Goal: Transaction & Acquisition: Purchase product/service

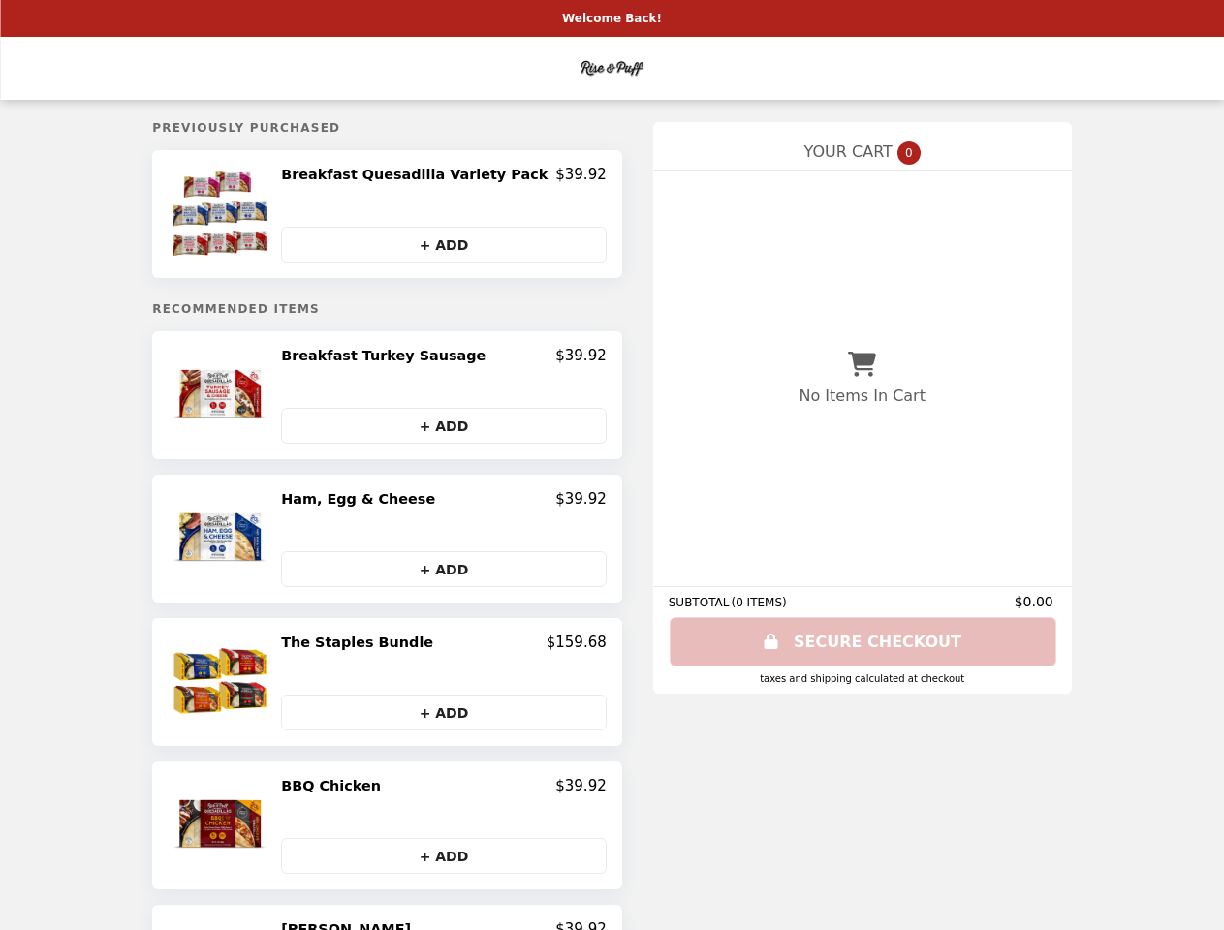
click at [256, 216] on img at bounding box center [223, 214] width 102 height 97
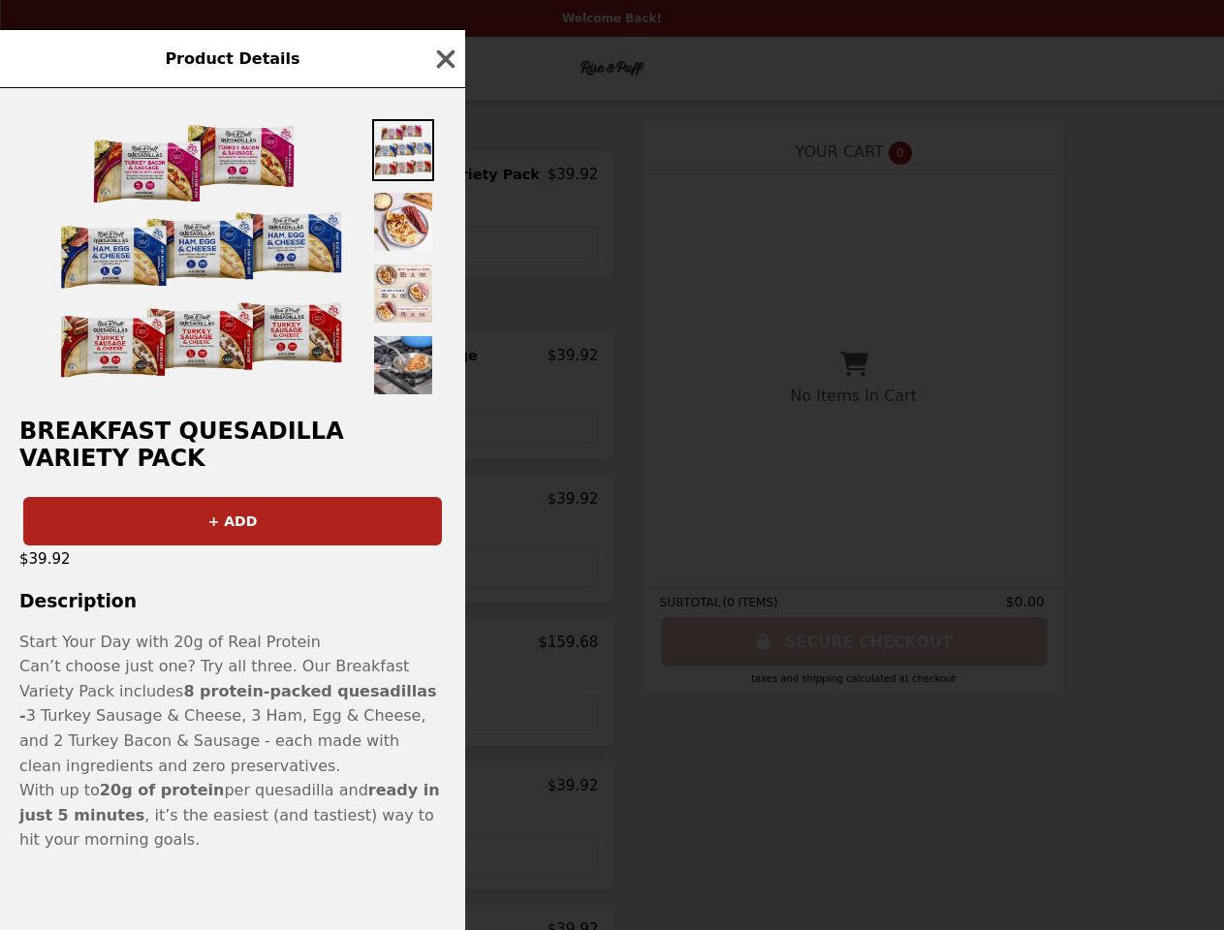
click at [443, 177] on div "Product Details Breakfast Quesadilla Variety Pack + ADD $39.92 Description Star…" at bounding box center [612, 465] width 1224 height 930
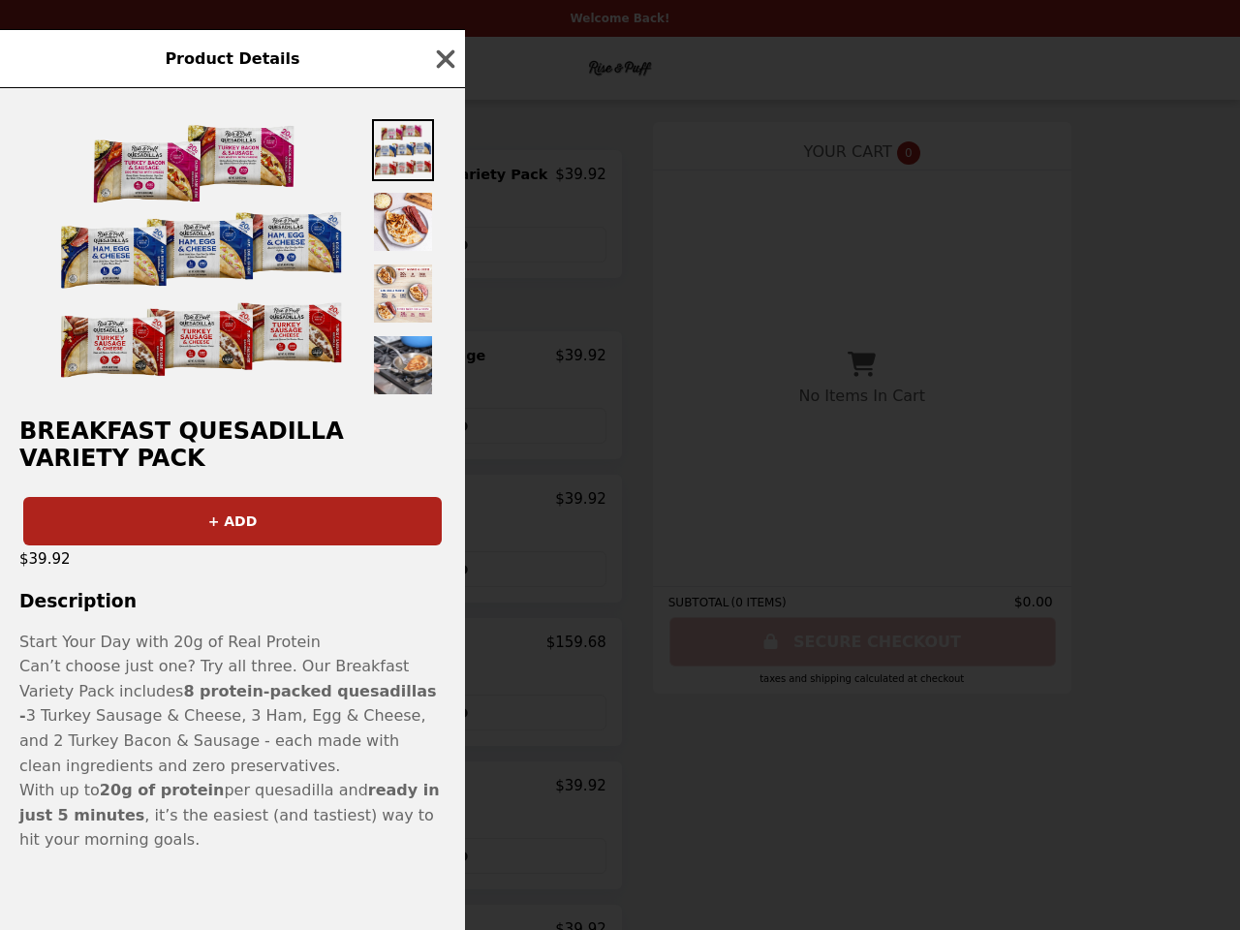
click at [443, 246] on div at bounding box center [232, 243] width 465 height 310
click at [256, 398] on img at bounding box center [201, 253] width 291 height 291
click at [443, 360] on div "Product Details Breakfast Quesadilla Variety Pack + ADD $39.92 Description Star…" at bounding box center [620, 465] width 1240 height 930
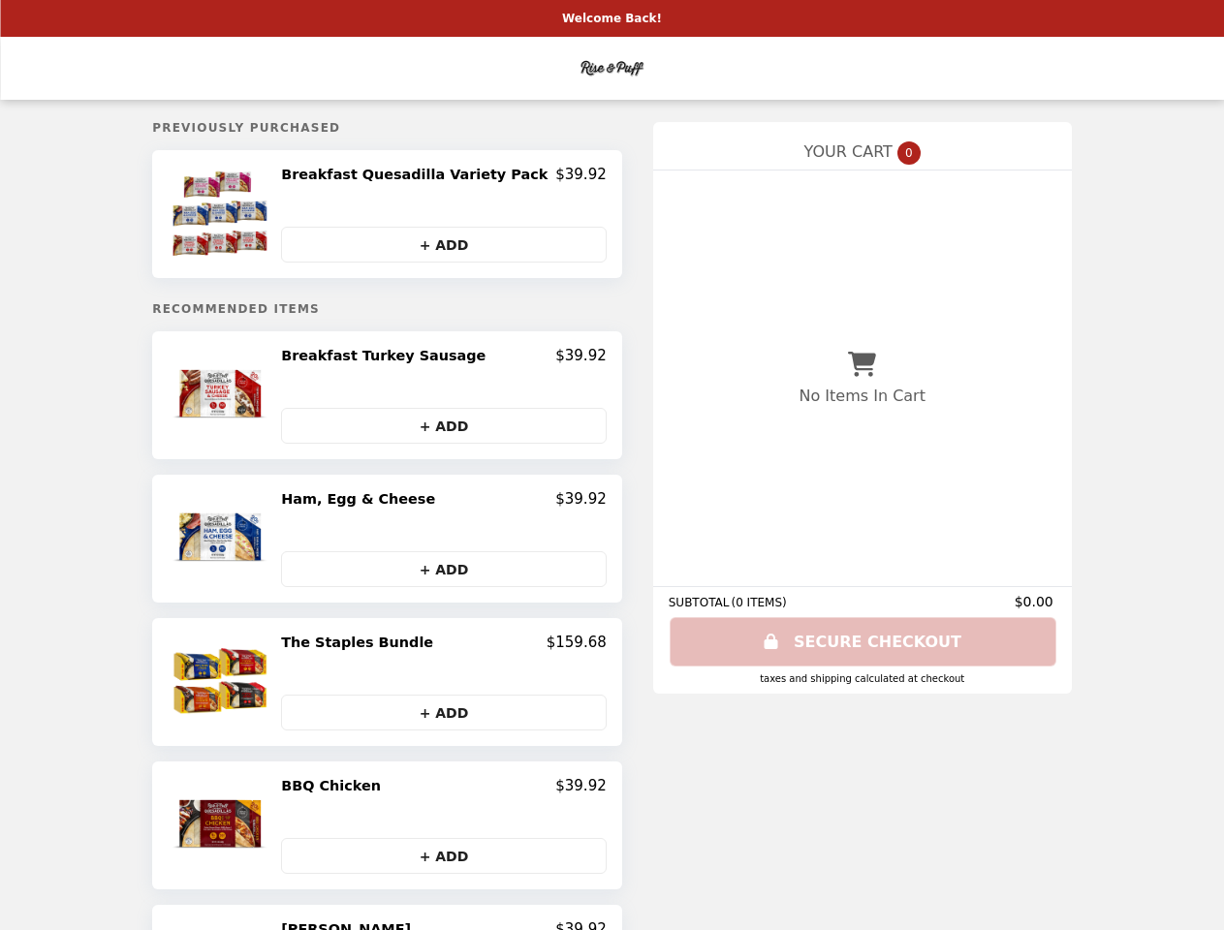
click at [443, 429] on button "+ ADD" at bounding box center [443, 426] width 325 height 36
click at [256, 543] on img at bounding box center [223, 538] width 102 height 97
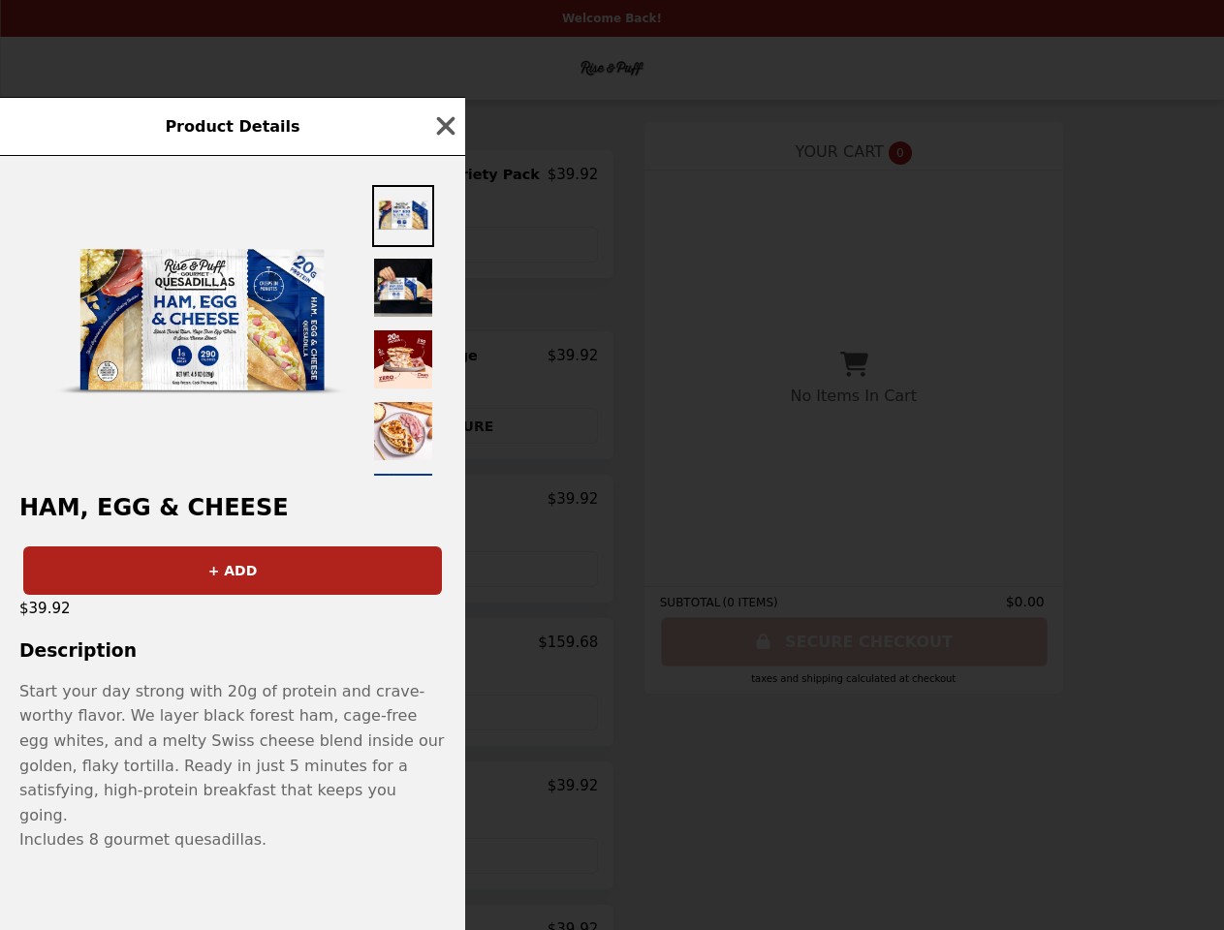
click at [443, 504] on div "Product Details Ham, Egg & Cheese + ADD $39.92 Description Start your day stron…" at bounding box center [612, 465] width 1224 height 930
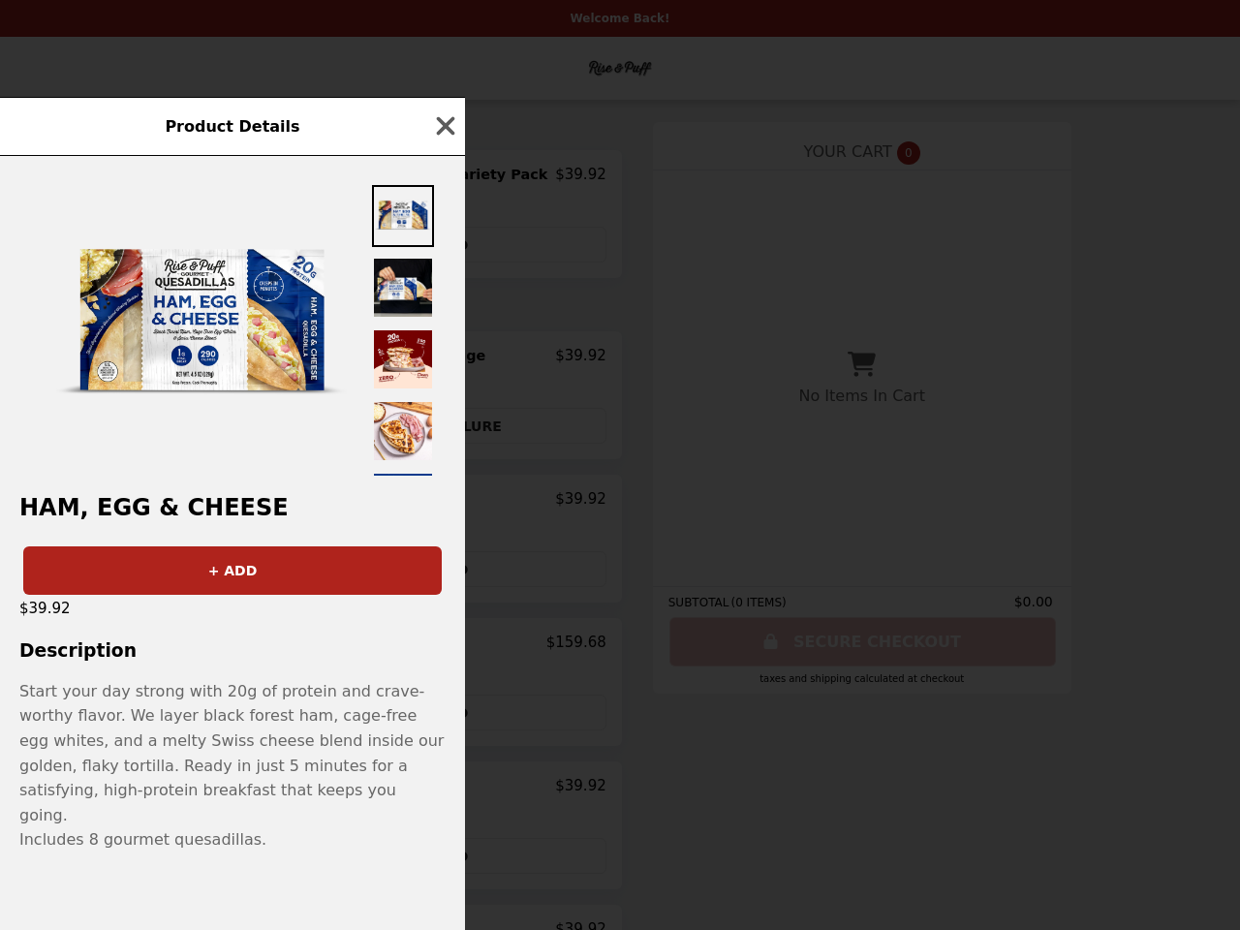
click at [443, 573] on div "+ ADD" at bounding box center [232, 563] width 465 height 64
click at [256, 686] on div "Product Details Ham, Egg & Cheese + ADD $39.92 Description Start your day stron…" at bounding box center [620, 465] width 1240 height 930
